Goal: Check status

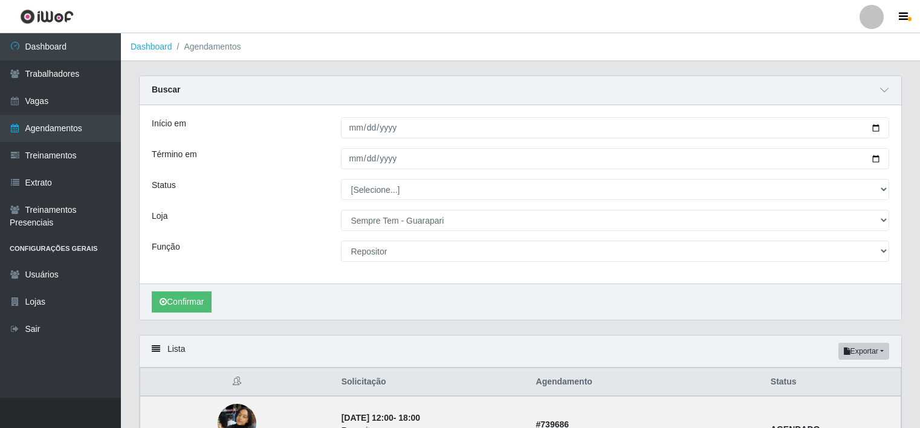
select select "529"
select select "24"
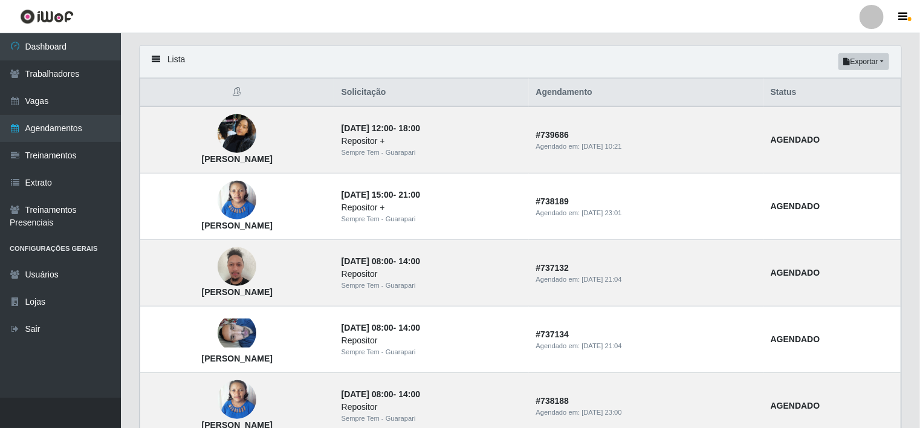
scroll to position [48, 0]
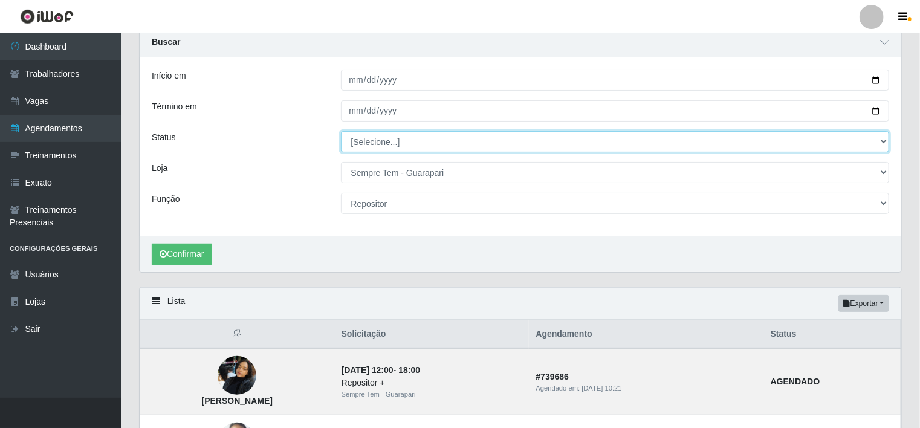
click at [884, 135] on select "[Selecione...] AGENDADO AGUARDANDO LIBERAR EM ANDAMENTO EM REVISÃO FINALIZADO C…" at bounding box center [615, 141] width 549 height 21
select select "AGENDADO"
click at [341, 131] on select "[Selecione...] AGENDADO AGUARDANDO LIBERAR EM ANDAMENTO EM REVISÃO FINALIZADO C…" at bounding box center [615, 141] width 549 height 21
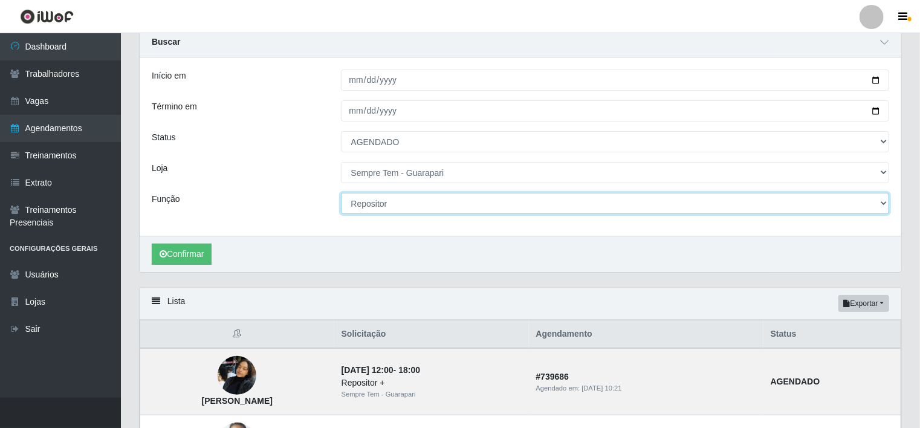
click at [877, 204] on select "[Selecione...] Embalador Embalador + Embalador ++ Repositor Repositor + Reposit…" at bounding box center [615, 203] width 549 height 21
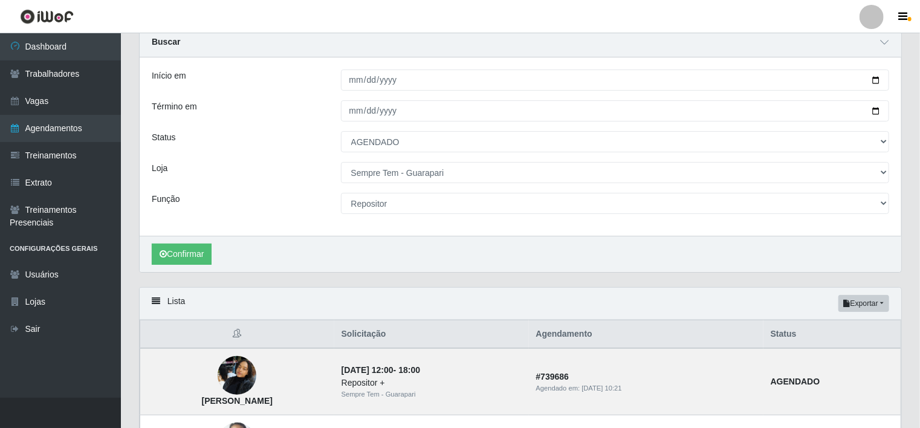
click at [51, 383] on ul "Dashboard Trabalhadores Vagas Agendamentos Treinamentos Extrato Treinamentos Pr…" at bounding box center [60, 215] width 121 height 365
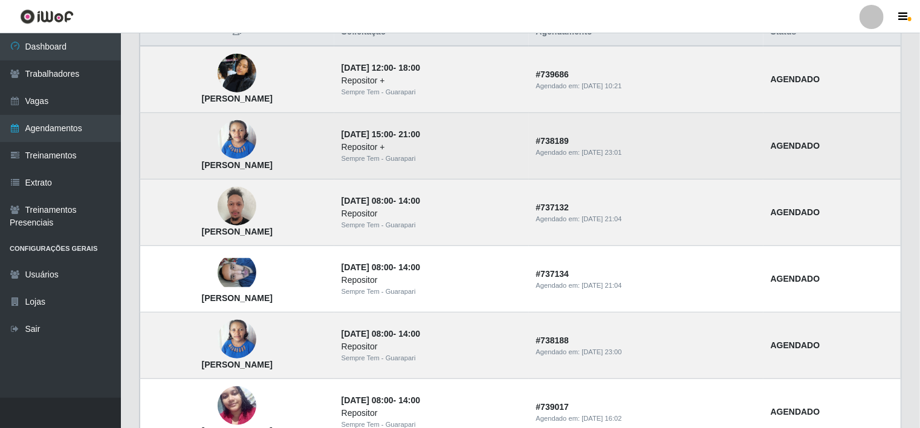
scroll to position [290, 0]
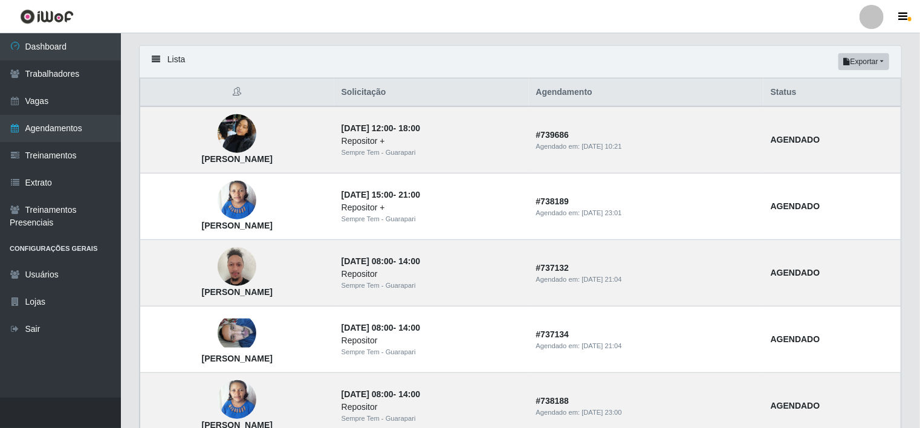
click at [712, 18] on header "Perfil Alterar Senha Sair" at bounding box center [460, 16] width 920 height 33
